Goal: Information Seeking & Learning: Learn about a topic

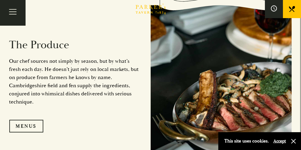
scroll to position [436, 0]
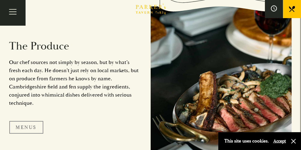
click at [29, 128] on link "Menus" at bounding box center [26, 127] width 34 height 13
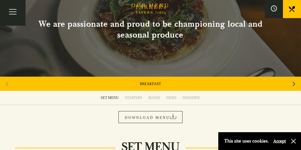
scroll to position [37, 0]
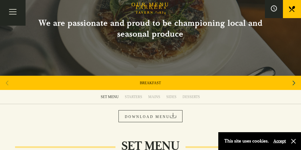
click at [281, 140] on button "Accept" at bounding box center [280, 141] width 13 height 6
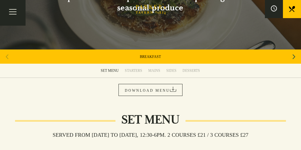
scroll to position [59, 0]
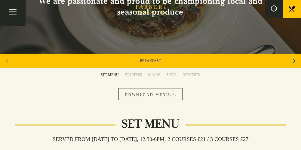
click at [293, 59] on icon "Next slide" at bounding box center [294, 60] width 3 height 5
click at [293, 58] on icon "Next slide" at bounding box center [294, 60] width 3 height 5
click at [294, 58] on icon "Next slide" at bounding box center [294, 60] width 3 height 13
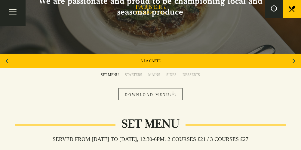
click at [294, 58] on icon "Next slide" at bounding box center [294, 60] width 3 height 13
click at [295, 60] on icon "Next slide" at bounding box center [294, 60] width 3 height 13
click at [294, 60] on icon "Next slide" at bounding box center [294, 60] width 3 height 13
click at [294, 60] on div "CHILDREN'S" at bounding box center [150, 61] width 301 height 14
click at [7, 60] on icon "Previous slide" at bounding box center [7, 60] width 3 height 5
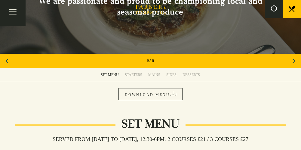
click at [7, 60] on icon "Previous slide" at bounding box center [7, 60] width 3 height 5
click at [148, 58] on link "A LA CARTE" at bounding box center [151, 60] width 20 height 5
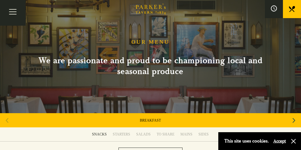
click at [149, 11] on icon "Brasserie Restaurant Cambridge | Parker's Tavern Cambridge Parker's Tavern is a…" at bounding box center [151, 9] width 30 height 11
